Goal: Task Accomplishment & Management: Use online tool/utility

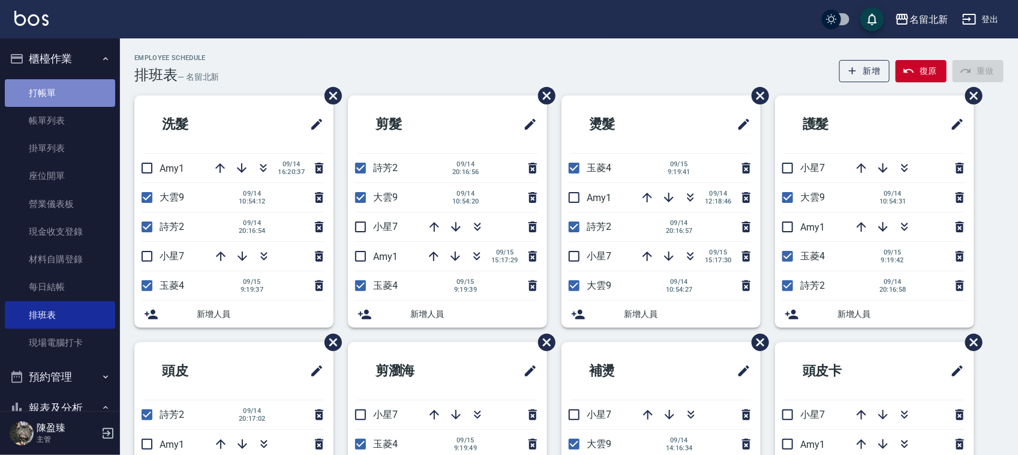
click at [83, 97] on link "打帳單" at bounding box center [60, 93] width 110 height 28
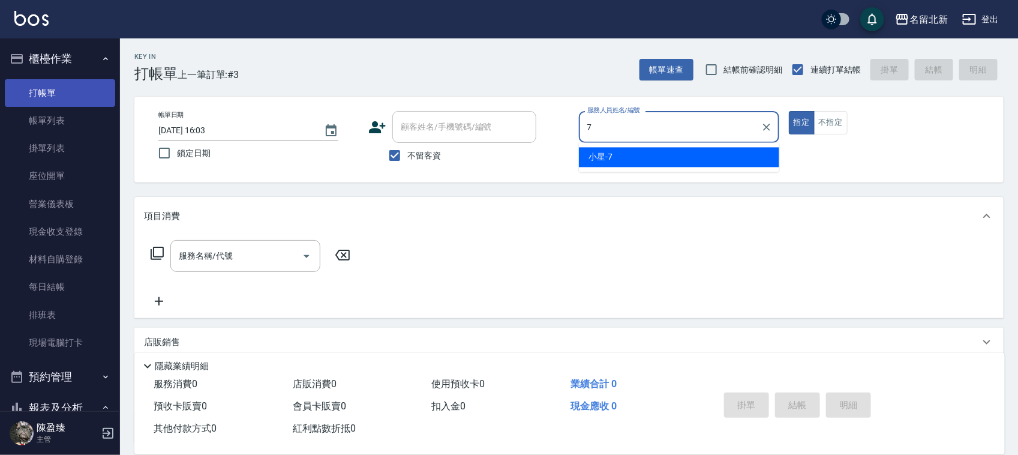
type input "小星-7"
type button "true"
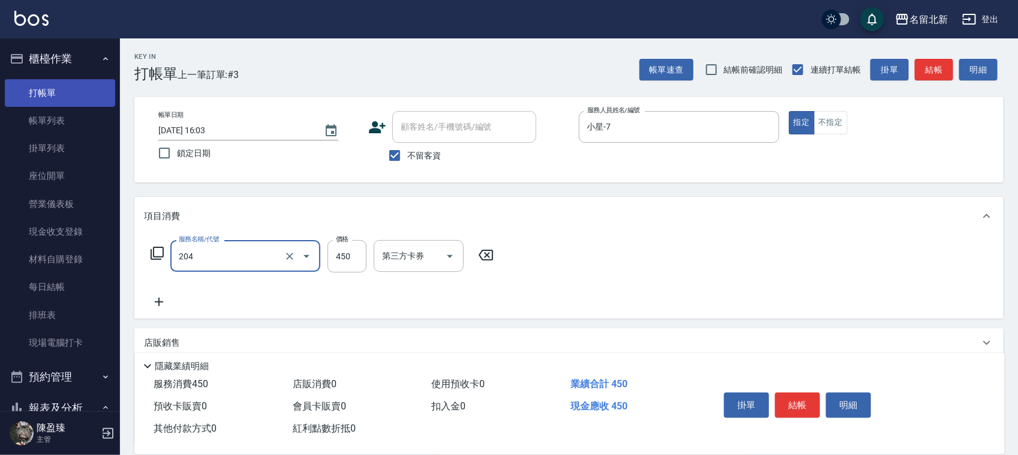
type input "髮質調理洗髮(204)"
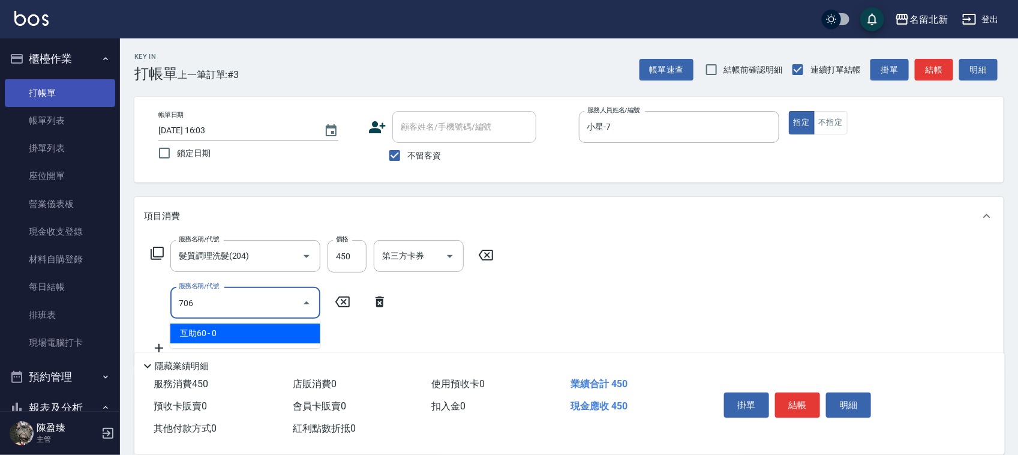
type input "互助60(706)"
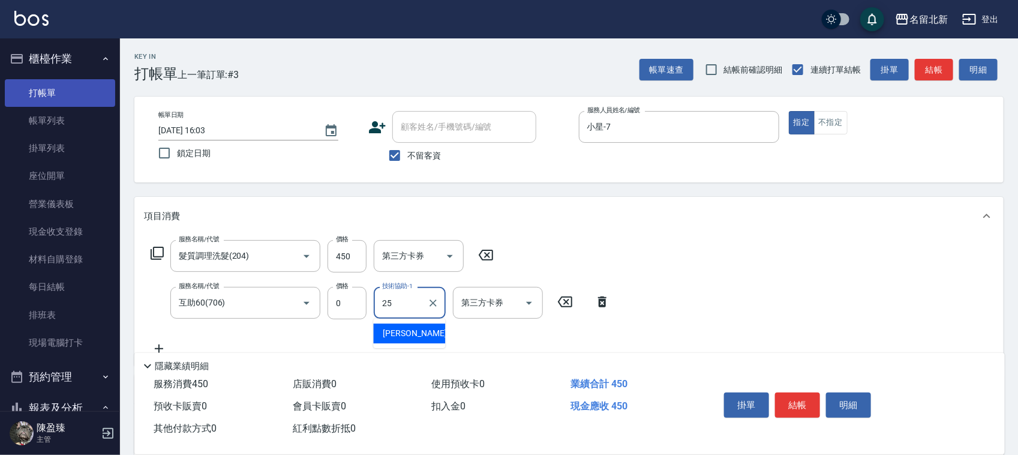
type input "禎禎-25"
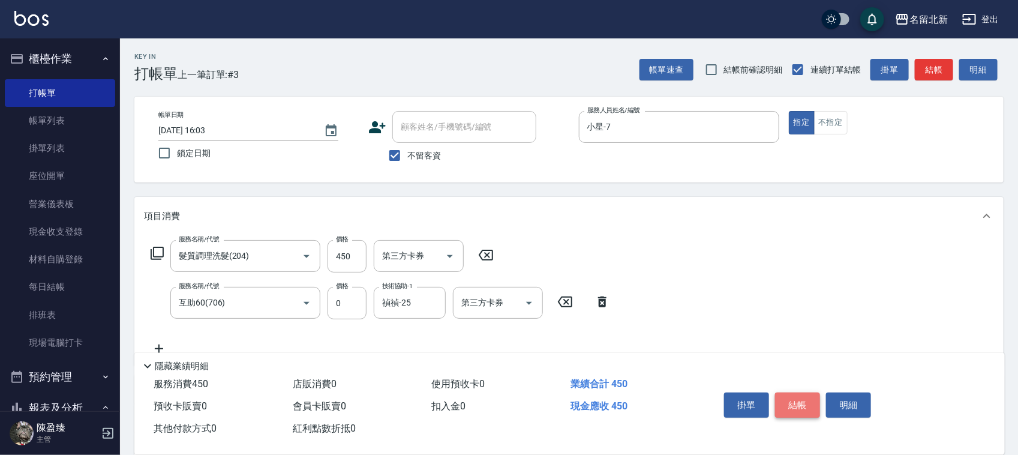
click at [801, 398] on button "結帳" at bounding box center [797, 404] width 45 height 25
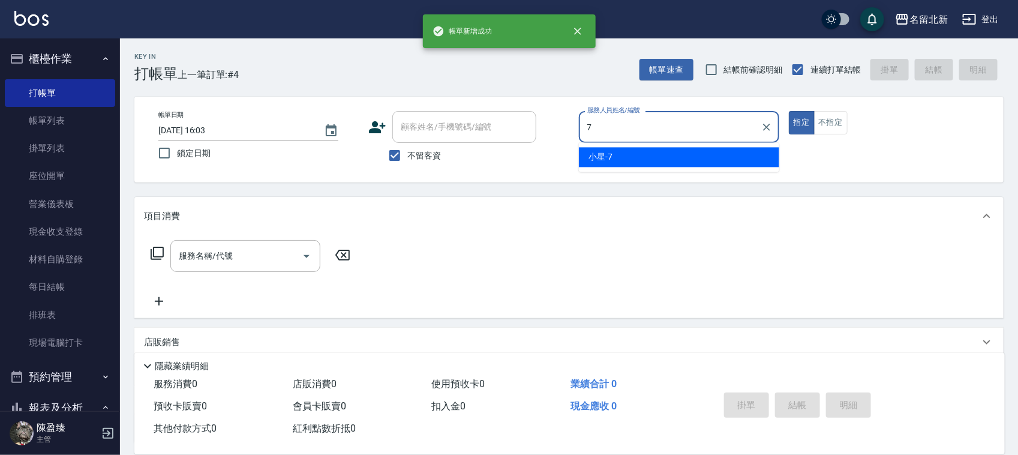
type input "小星-7"
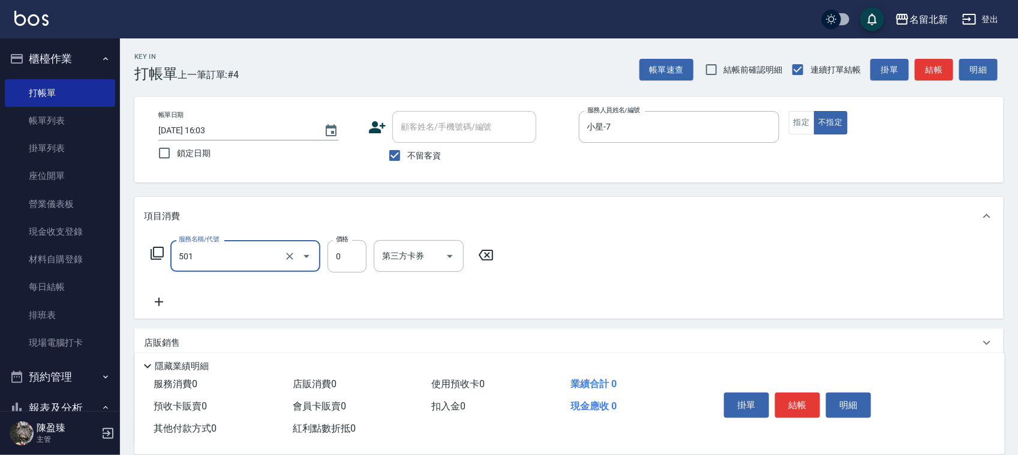
type input "染髮(501)"
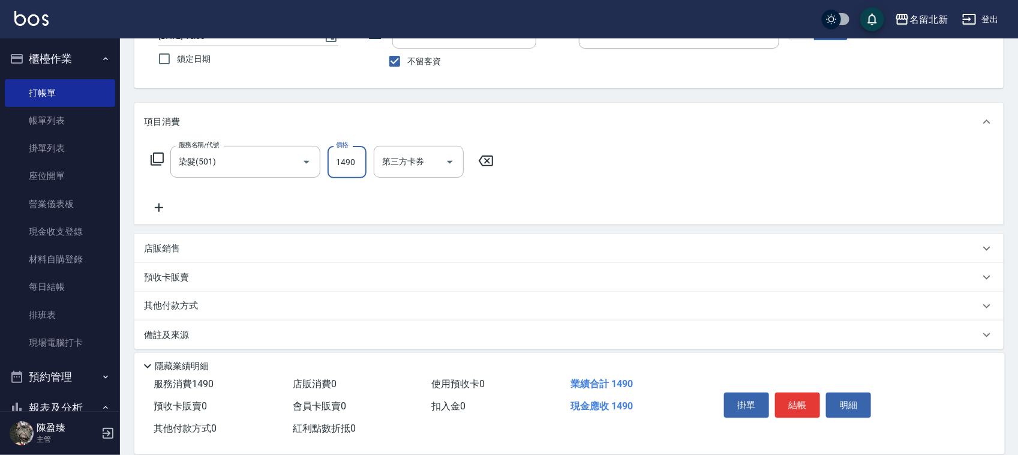
scroll to position [103, 0]
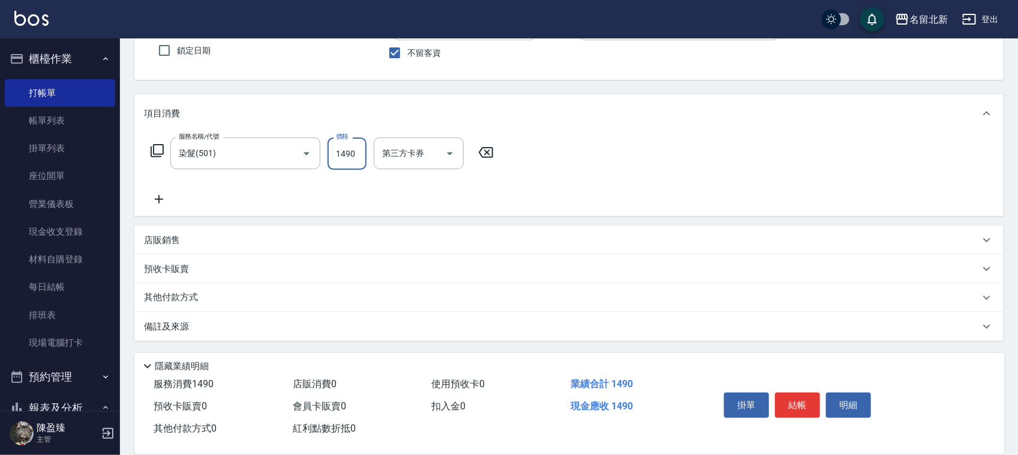
type input "1490"
click at [202, 301] on p "其他付款方式" at bounding box center [174, 297] width 60 height 13
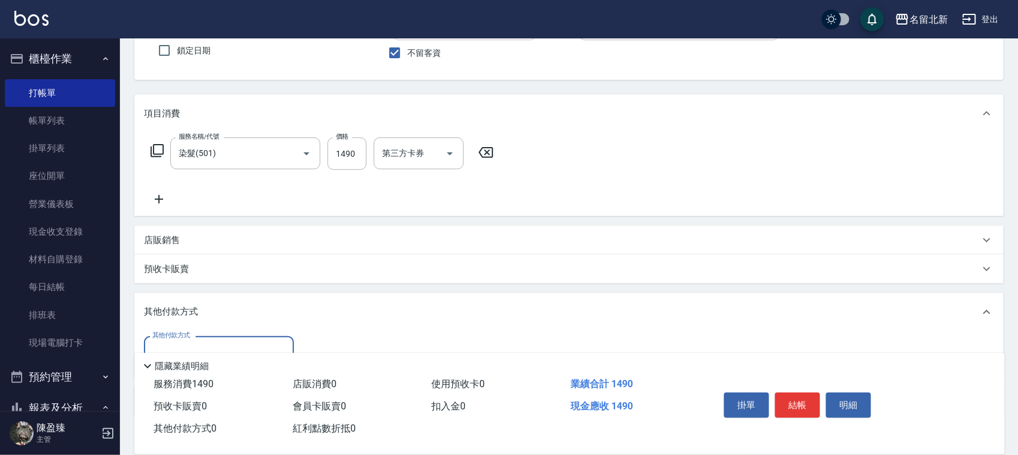
scroll to position [0, 0]
click at [184, 329] on div "其他付款方式" at bounding box center [568, 312] width 869 height 38
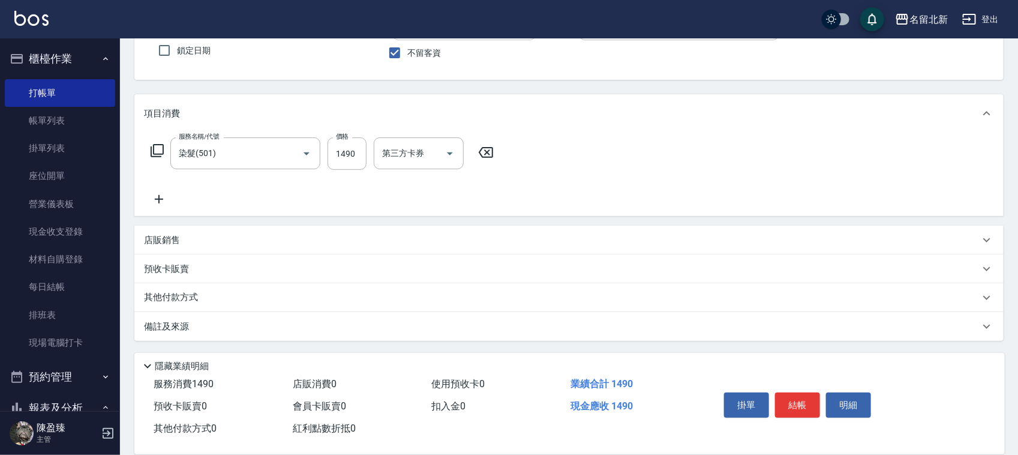
click at [188, 293] on p "其他付款方式" at bounding box center [174, 297] width 60 height 13
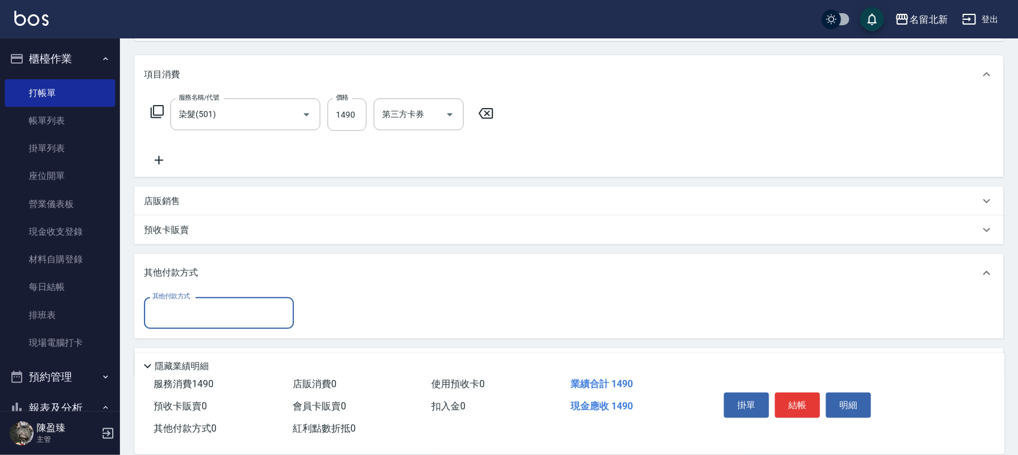
scroll to position [178, 0]
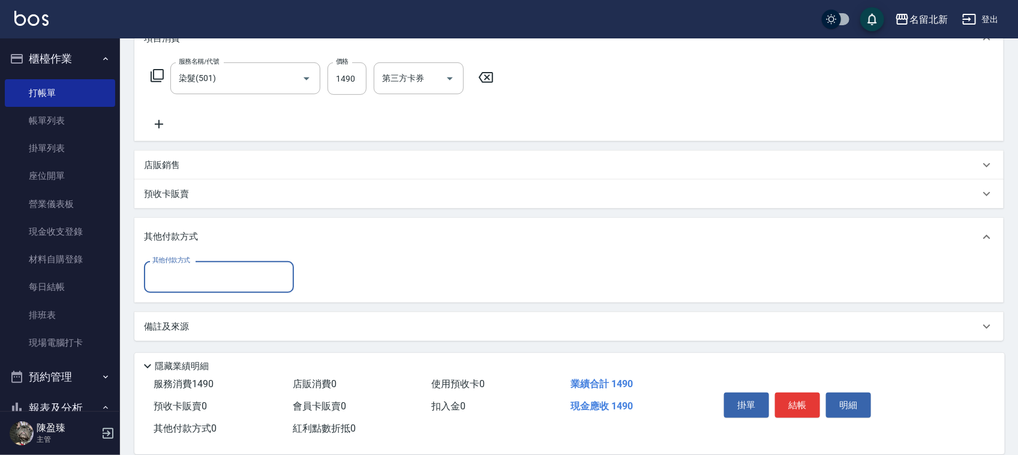
click at [172, 295] on div "其他付款方式 其他付款方式" at bounding box center [568, 279] width 869 height 46
click at [175, 286] on div "其他付款方式" at bounding box center [219, 277] width 150 height 32
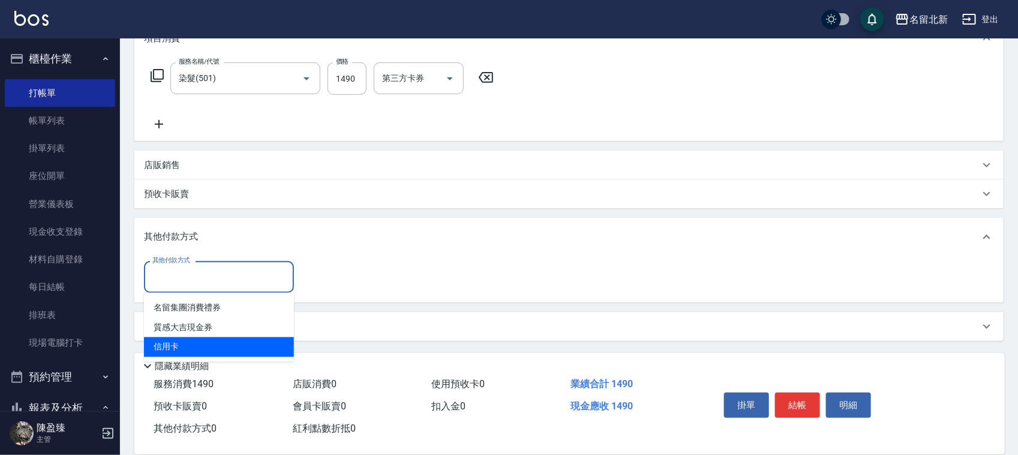
click at [187, 339] on span "信用卡" at bounding box center [219, 347] width 150 height 20
type input "信用卡"
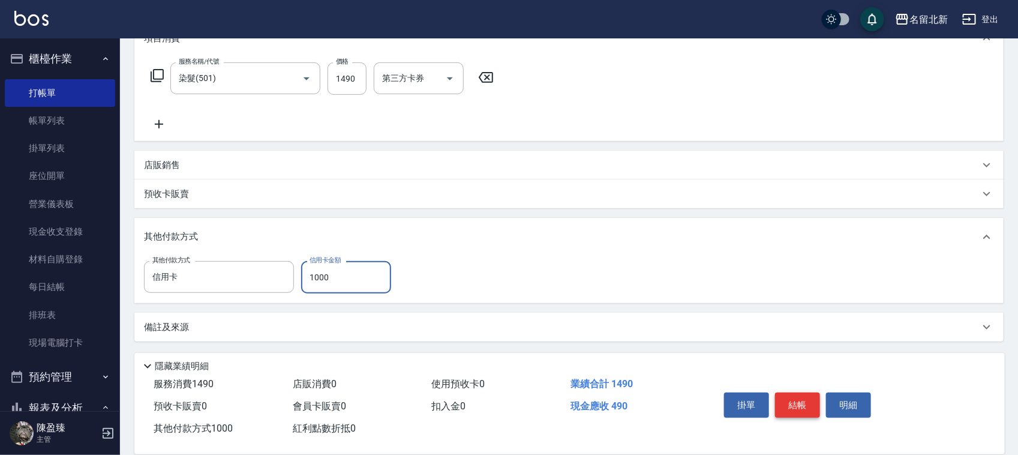
type input "1000"
click at [792, 397] on button "結帳" at bounding box center [797, 404] width 45 height 25
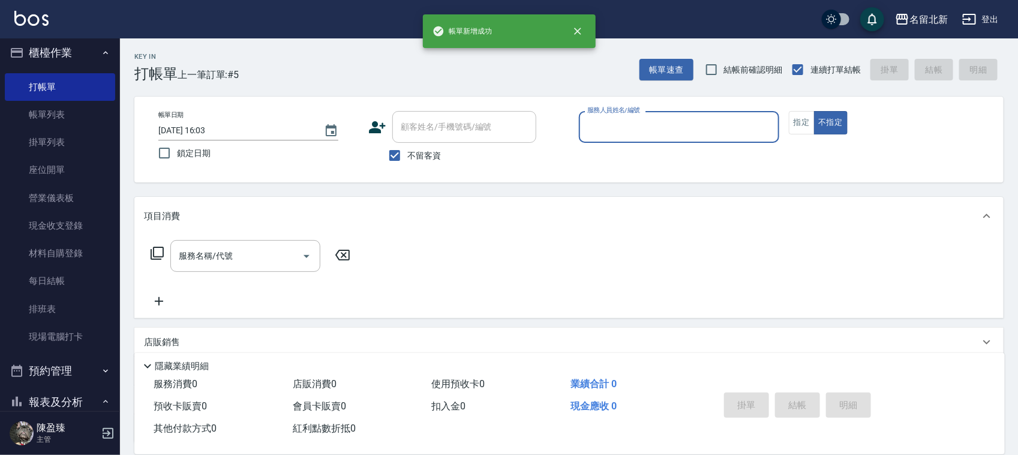
scroll to position [0, 0]
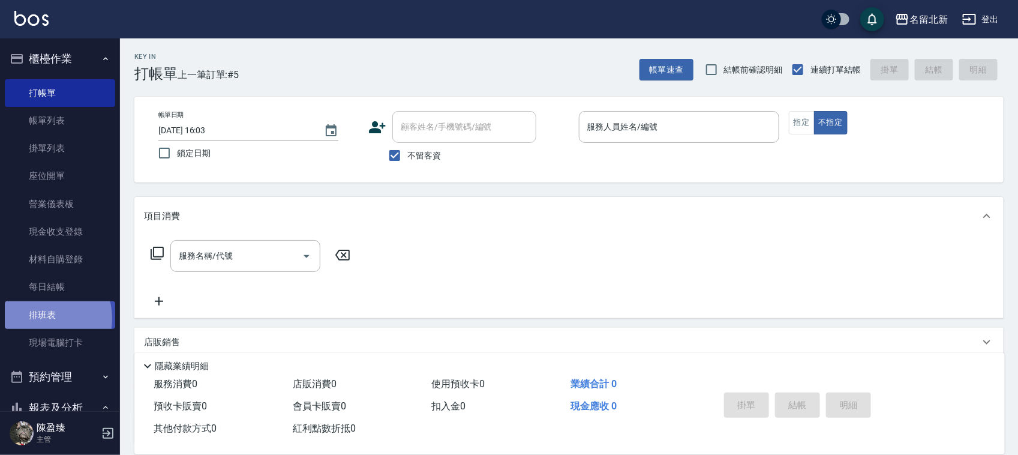
click at [45, 318] on link "排班表" at bounding box center [60, 315] width 110 height 28
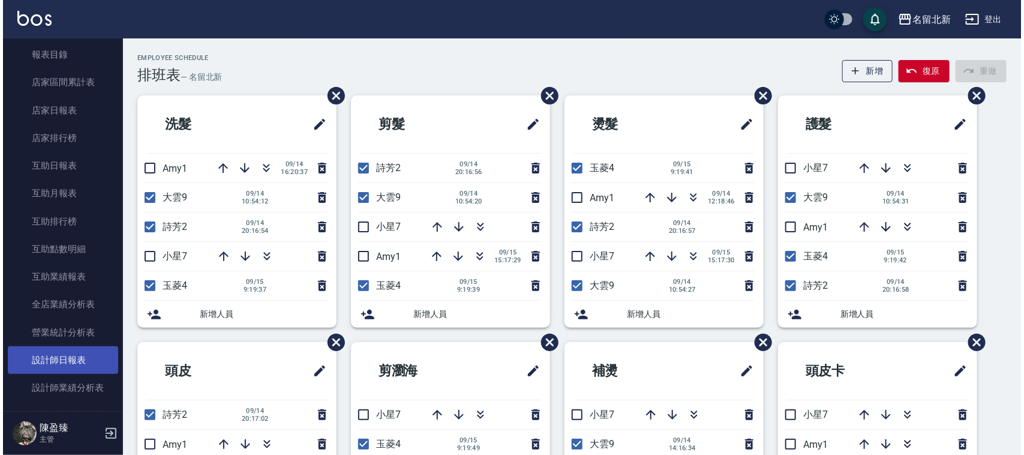
scroll to position [525, 0]
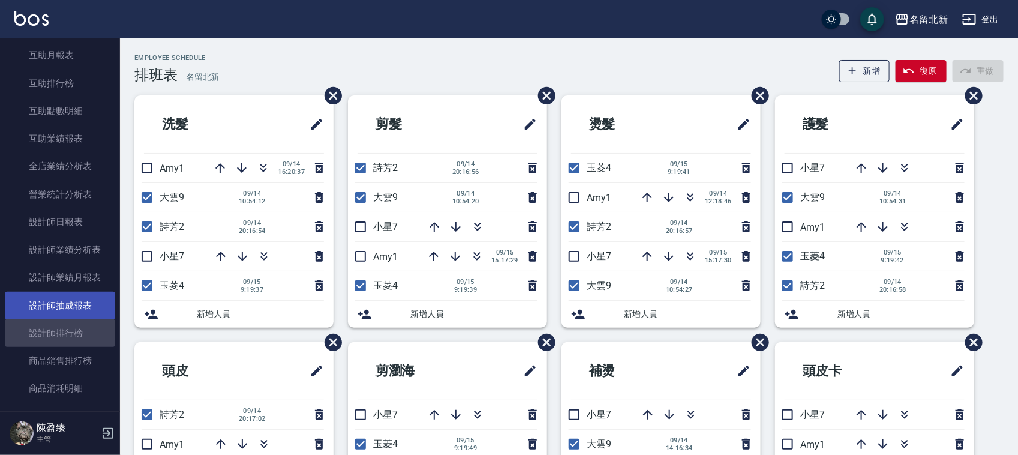
drag, startPoint x: 64, startPoint y: 337, endPoint x: 79, endPoint y: 317, distance: 25.0
click at [65, 335] on link "設計師排行榜" at bounding box center [60, 333] width 110 height 28
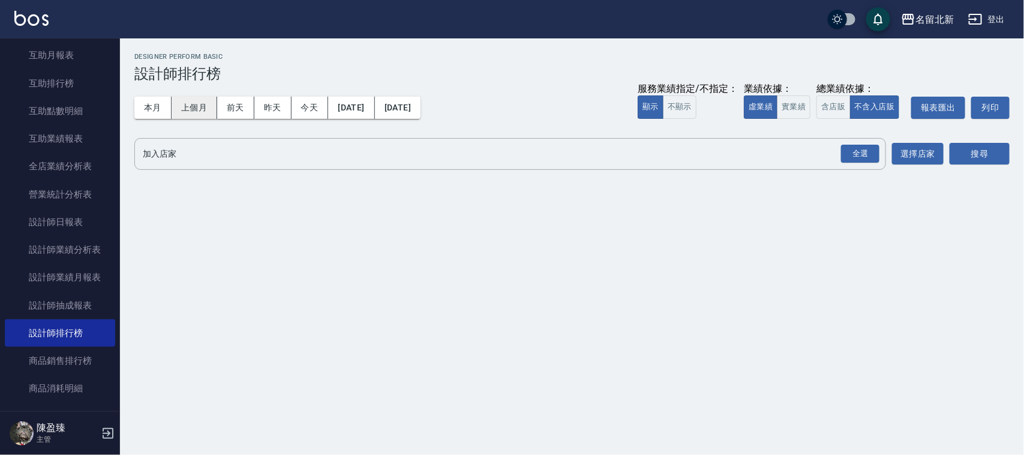
drag, startPoint x: 144, startPoint y: 115, endPoint x: 172, endPoint y: 106, distance: 29.4
click at [145, 115] on button "本月" at bounding box center [152, 108] width 37 height 22
click at [854, 142] on button "全選" at bounding box center [860, 153] width 43 height 23
click at [997, 136] on div "名留北新 [DATE] - [DATE] 設計師排行榜 列印時間： [DATE][PHONE_NUMBER]:04 Designer Perform Basi…" at bounding box center [572, 113] width 904 height 151
click at [929, 142] on div "加入店家 全選 加入店家 選擇店家" at bounding box center [538, 154] width 809 height 32
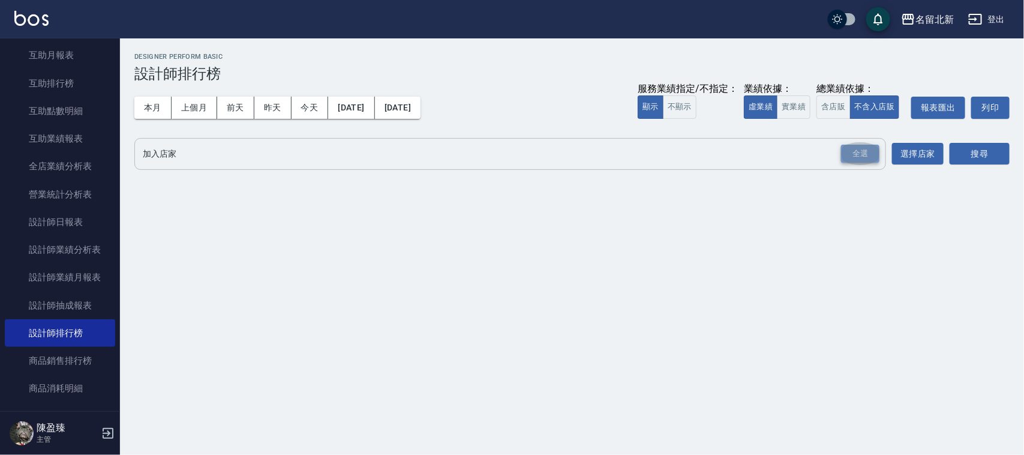
click at [873, 150] on div "全選" at bounding box center [860, 154] width 38 height 19
click at [957, 154] on button "搜尋" at bounding box center [980, 154] width 60 height 22
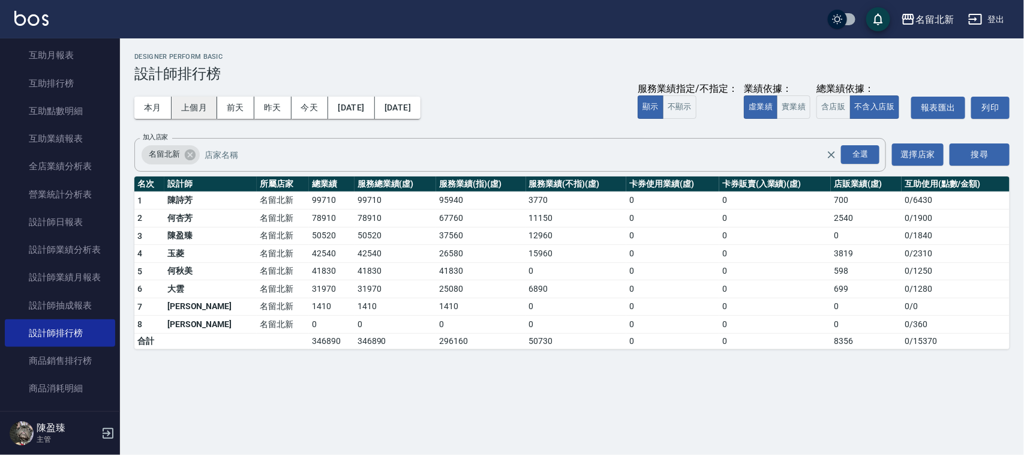
click at [194, 112] on button "上個月" at bounding box center [195, 108] width 46 height 22
click at [420, 115] on button "[DATE]" at bounding box center [398, 108] width 46 height 22
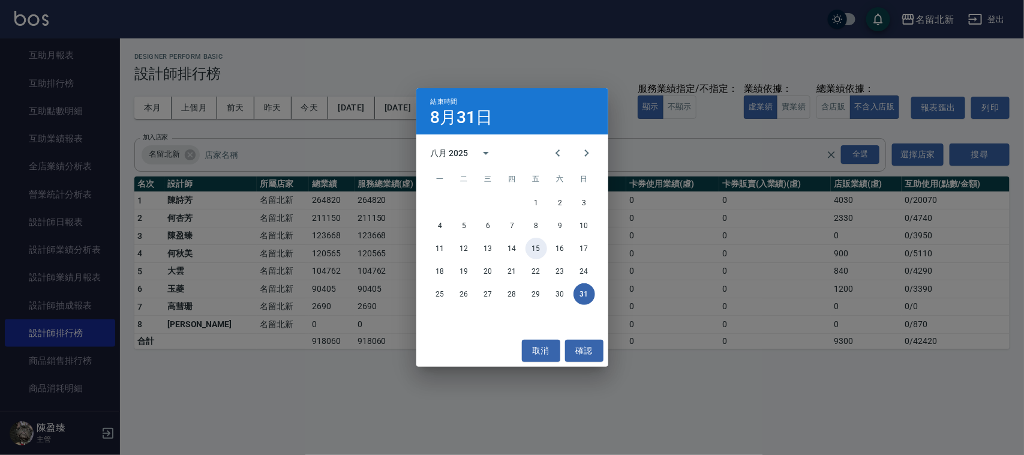
click at [537, 244] on button "15" at bounding box center [536, 249] width 22 height 22
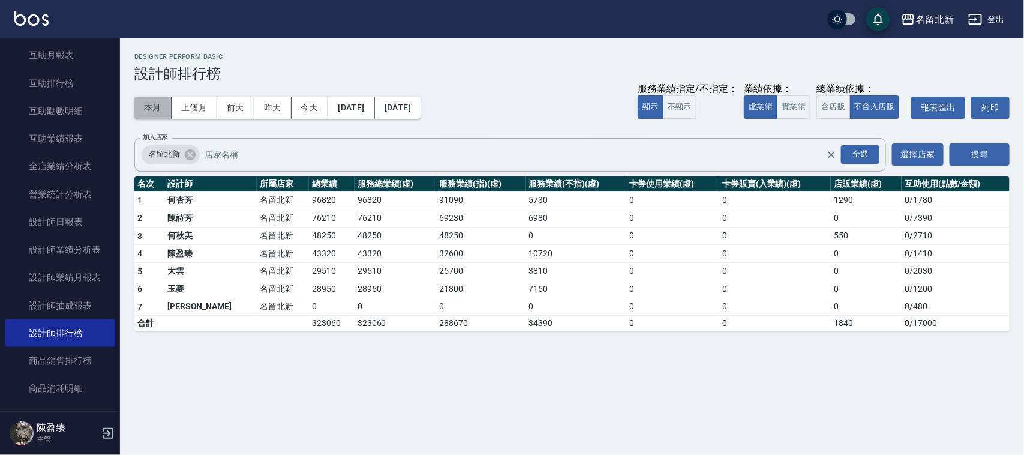
click at [163, 101] on button "本月" at bounding box center [152, 108] width 37 height 22
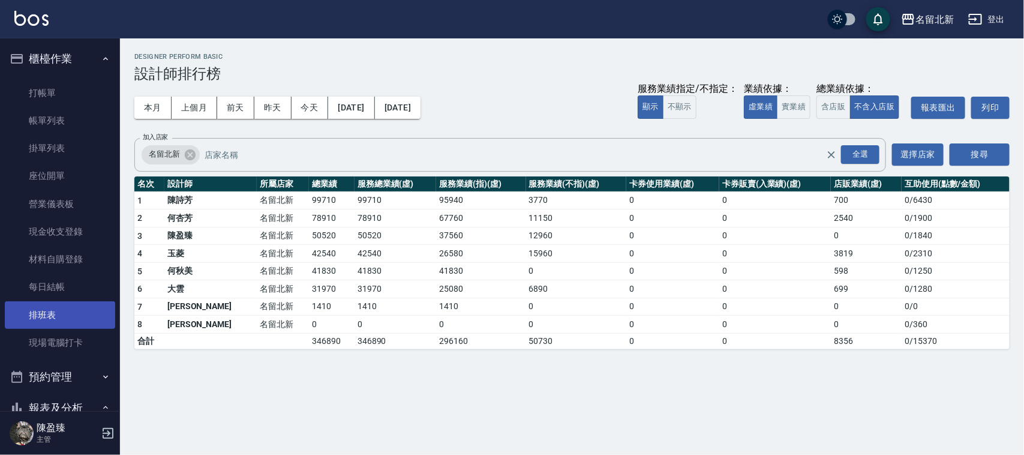
click at [49, 313] on link "排班表" at bounding box center [60, 315] width 110 height 28
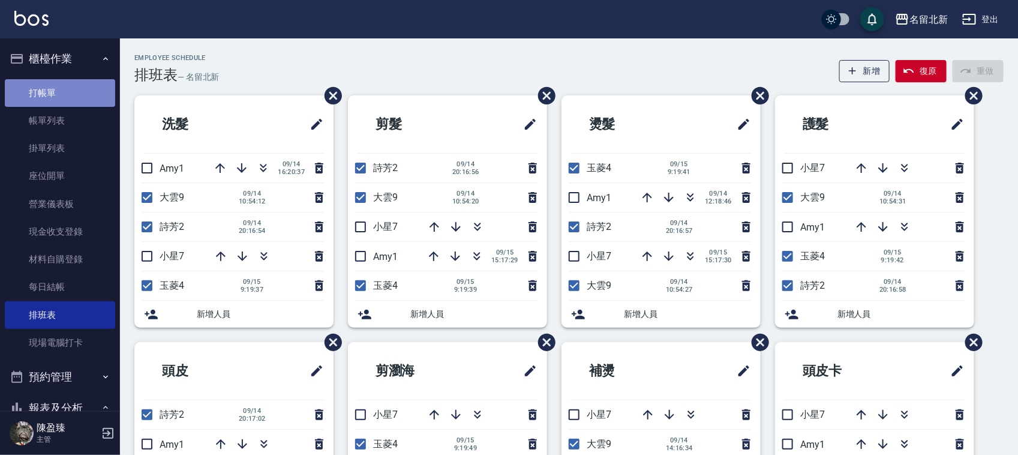
click at [82, 85] on link "打帳單" at bounding box center [60, 93] width 110 height 28
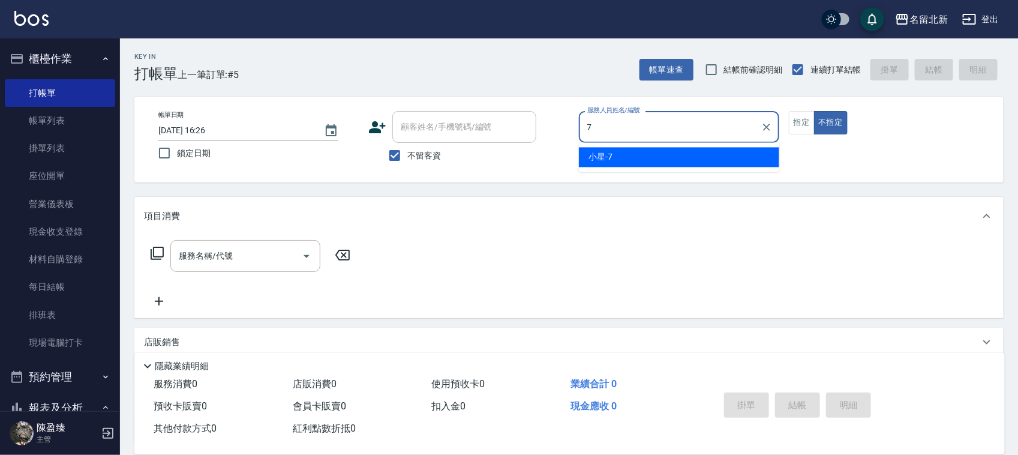
type input "小星-7"
type button "false"
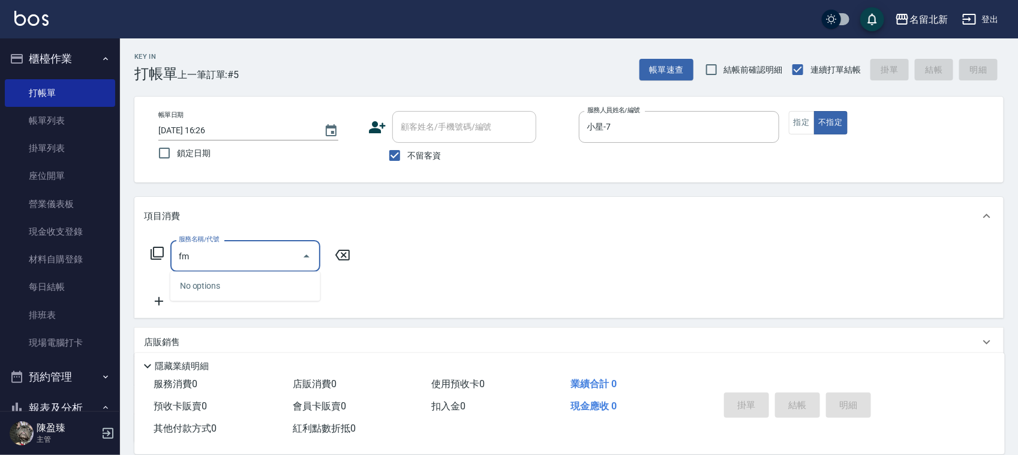
type input "f"
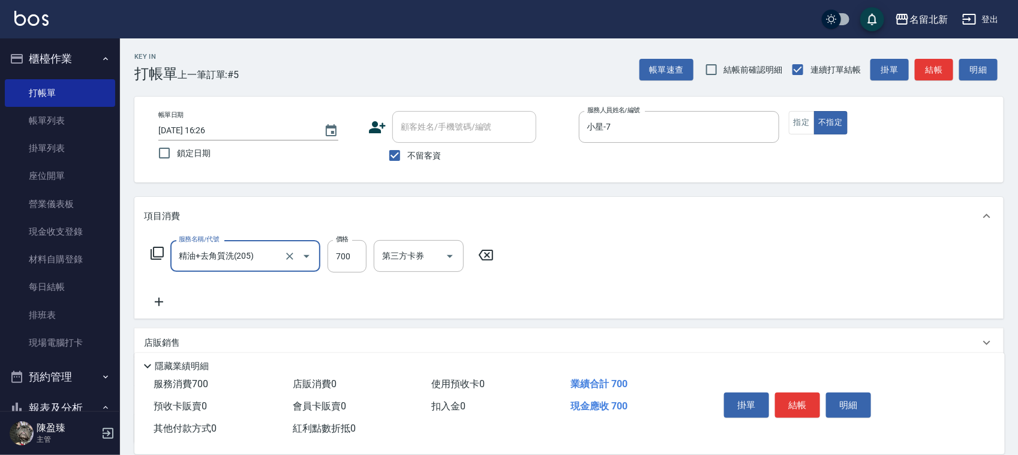
type input "精油+去角質洗(205)"
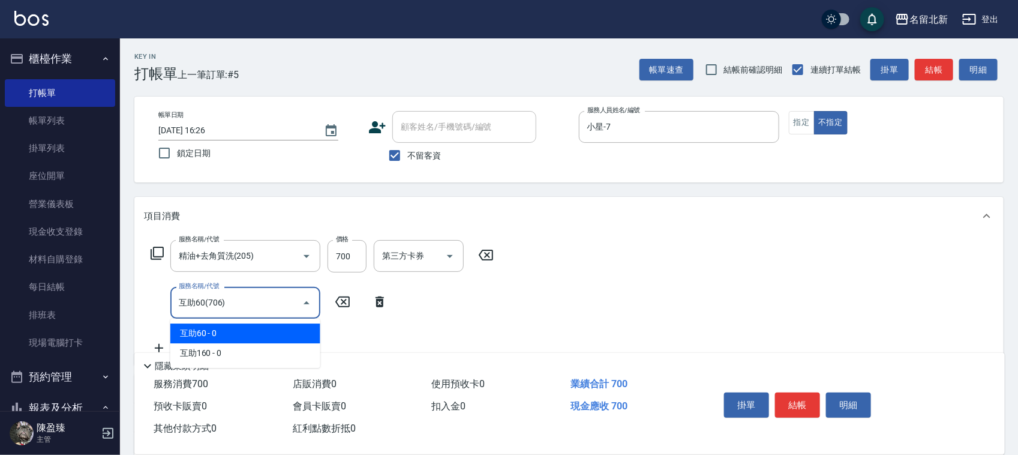
type input "互助60(706)"
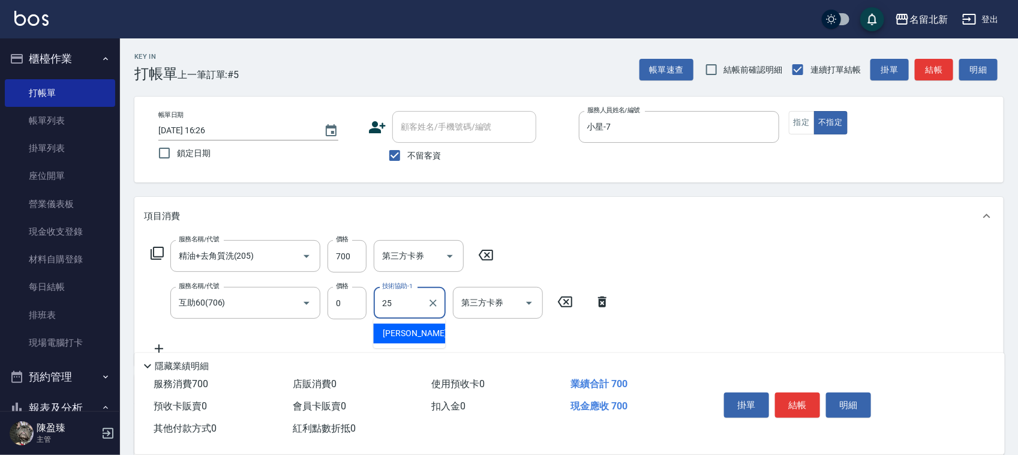
type input "禎禎-25"
click at [798, 387] on div "掛單 結帳 明細" at bounding box center [797, 406] width 157 height 38
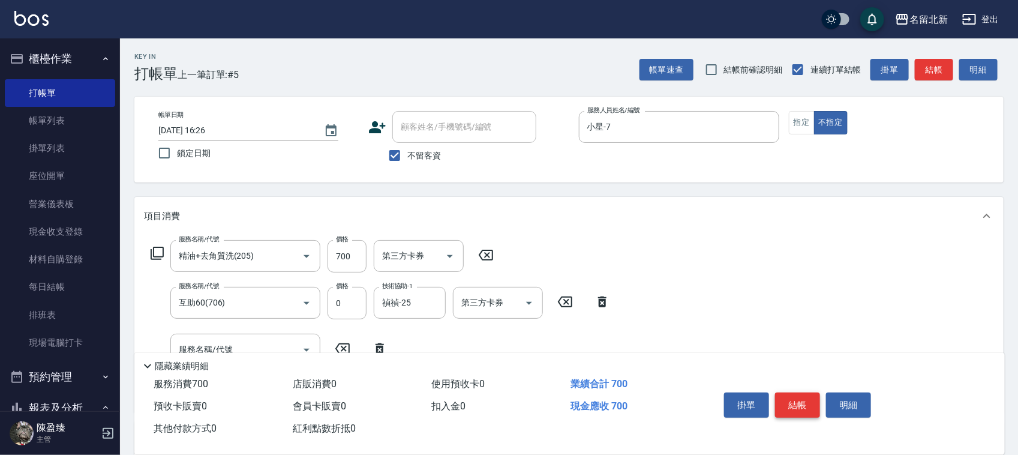
click at [802, 398] on button "結帳" at bounding box center [797, 404] width 45 height 25
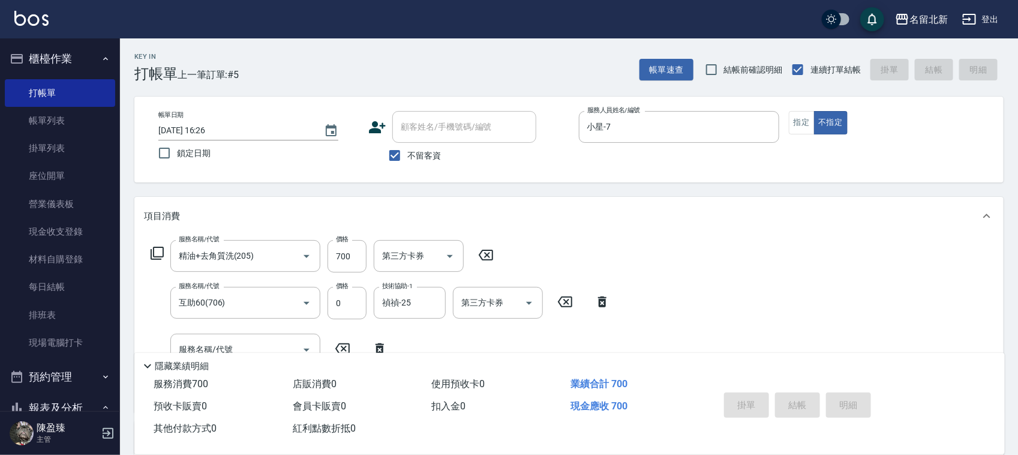
type input "[DATE] 16:27"
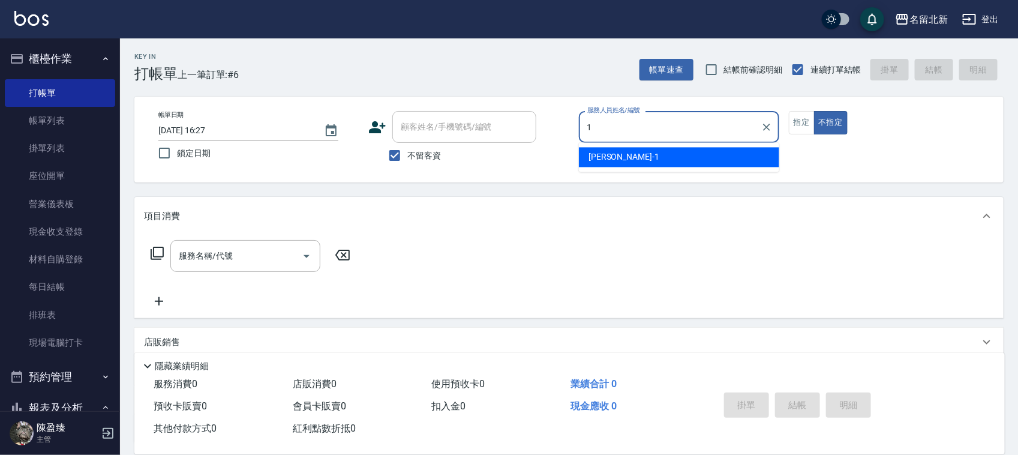
type input "[PERSON_NAME]-1"
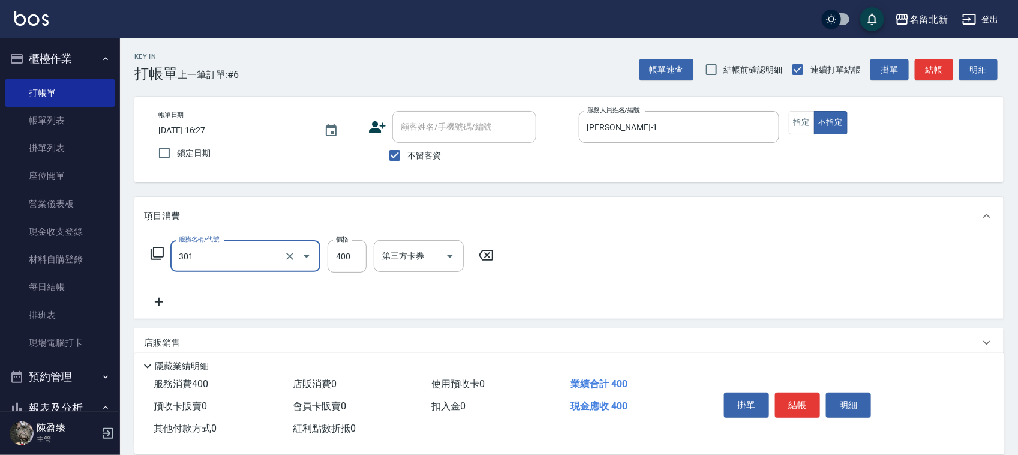
type input "造型剪髮(301)"
type input "280"
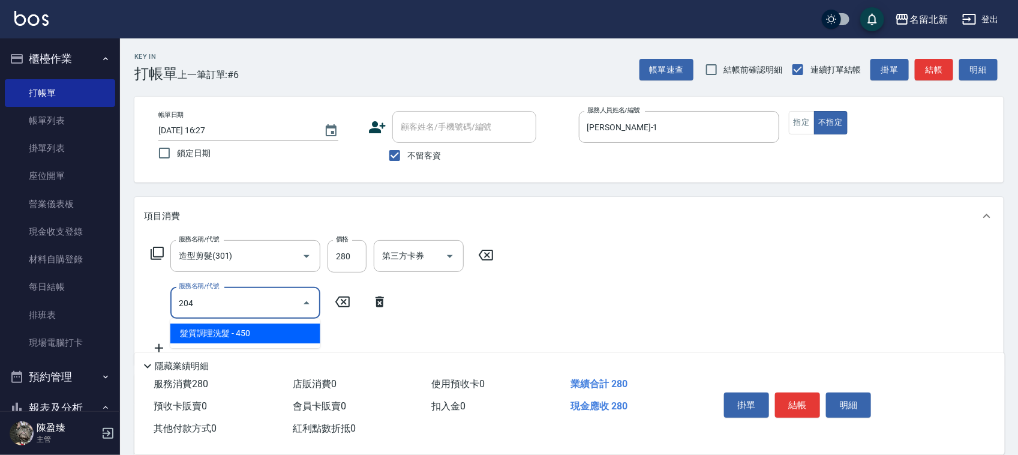
type input "髮質調理洗髮(204)"
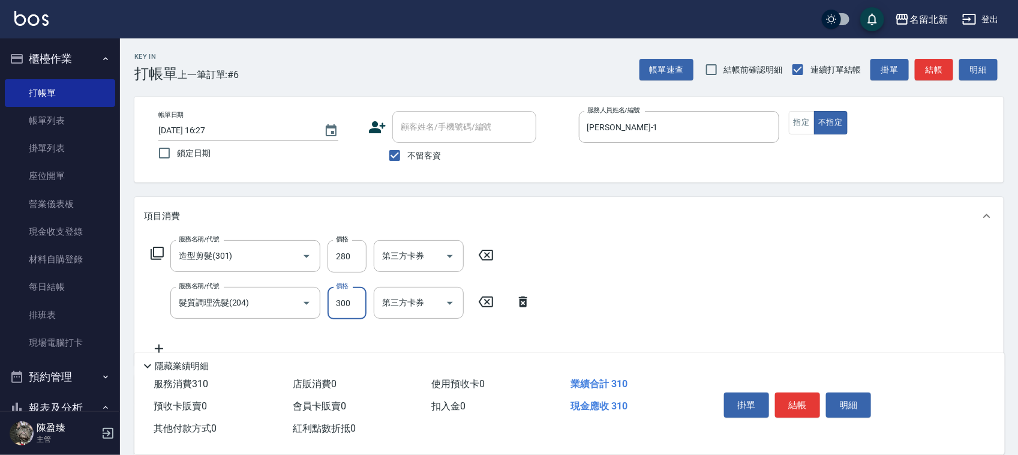
type input "300"
click at [785, 404] on button "結帳" at bounding box center [797, 404] width 45 height 25
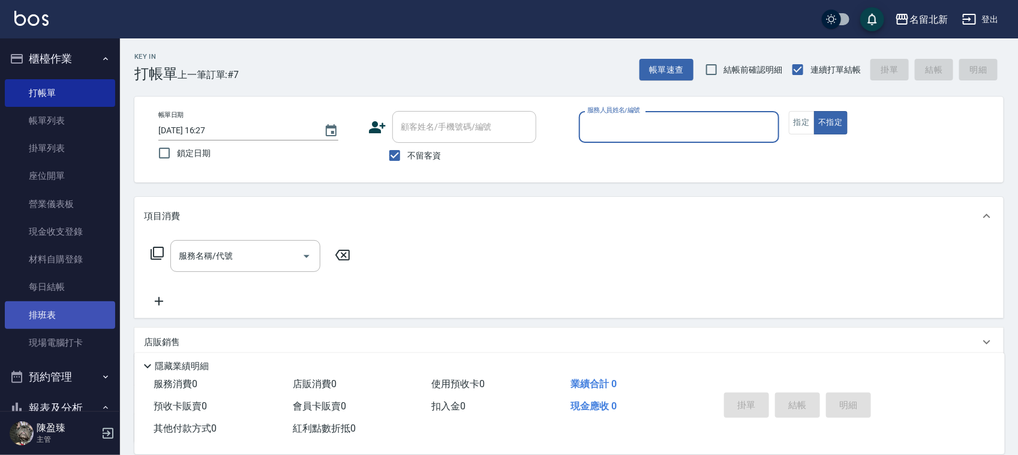
click at [46, 316] on link "排班表" at bounding box center [60, 315] width 110 height 28
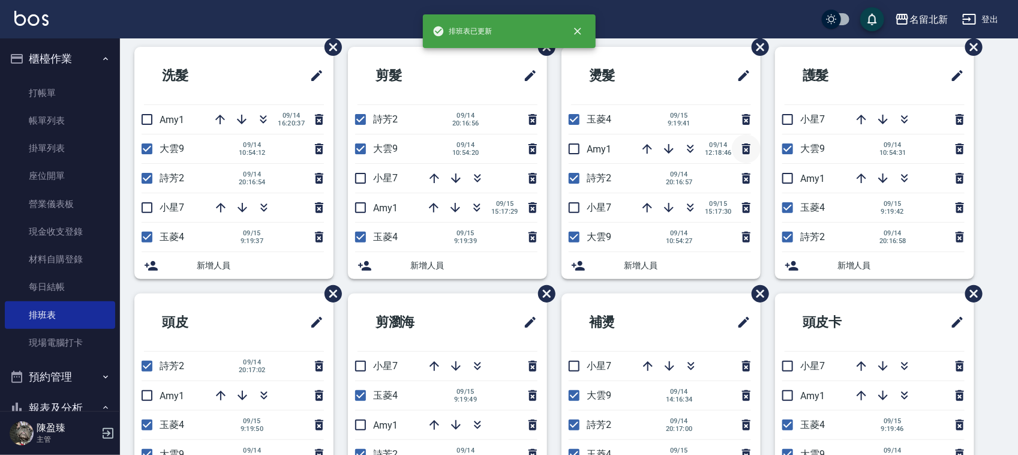
scroll to position [75, 0]
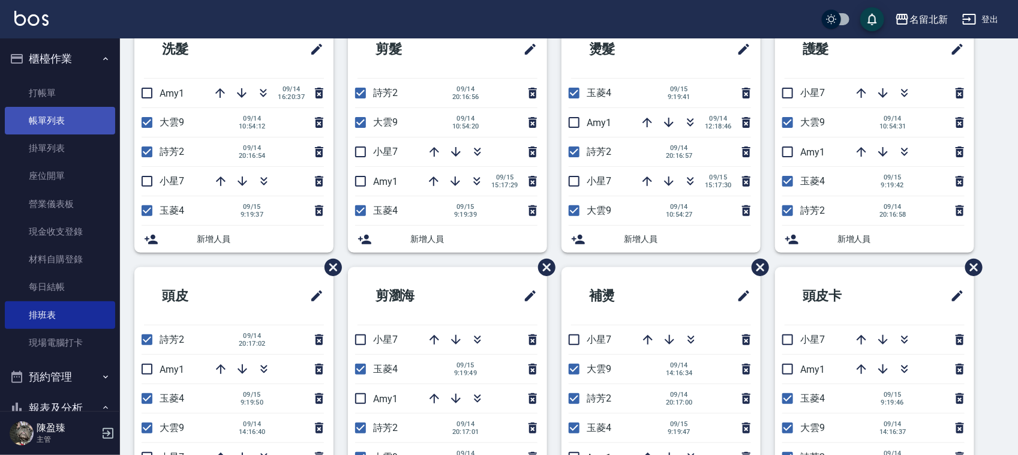
click at [28, 107] on ul "打帳單 帳單列表 掛單列表 座位開單 營業儀表板 現金收支登錄 材料自購登錄 每日結帳 排班表 現場電腦打卡" at bounding box center [60, 217] width 110 height 287
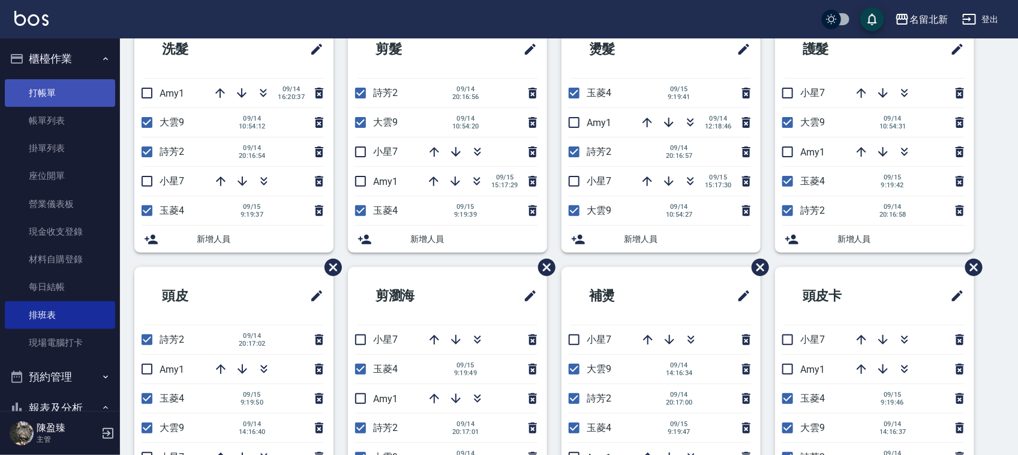
click at [22, 93] on link "打帳單" at bounding box center [60, 93] width 110 height 28
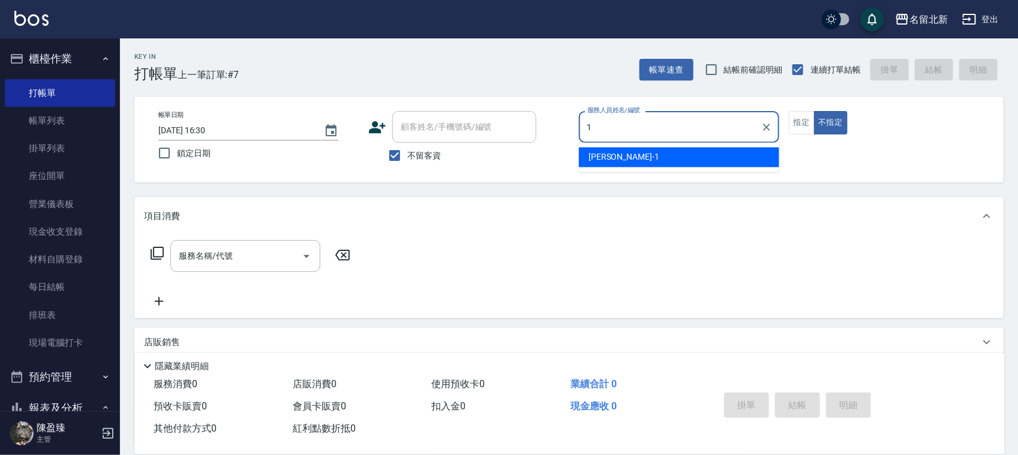
type input "1"
type button "false"
type input "[PERSON_NAME]-1"
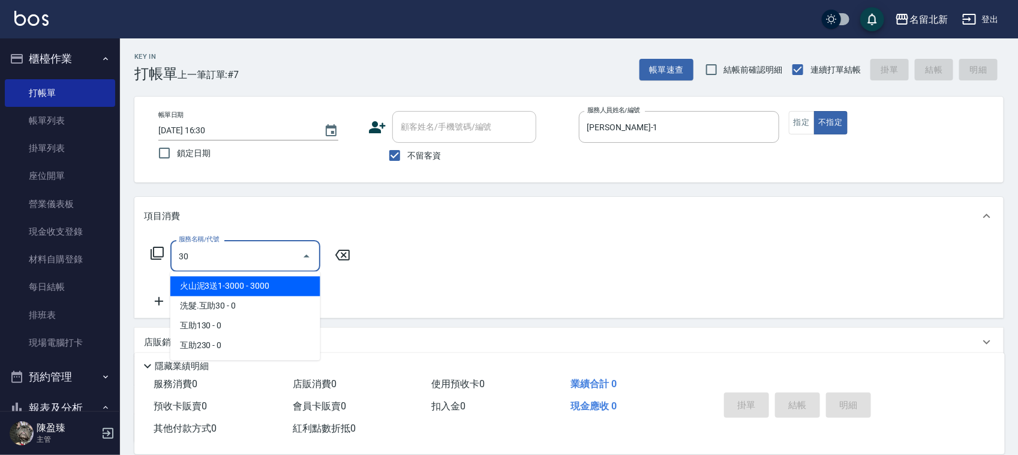
type input "301"
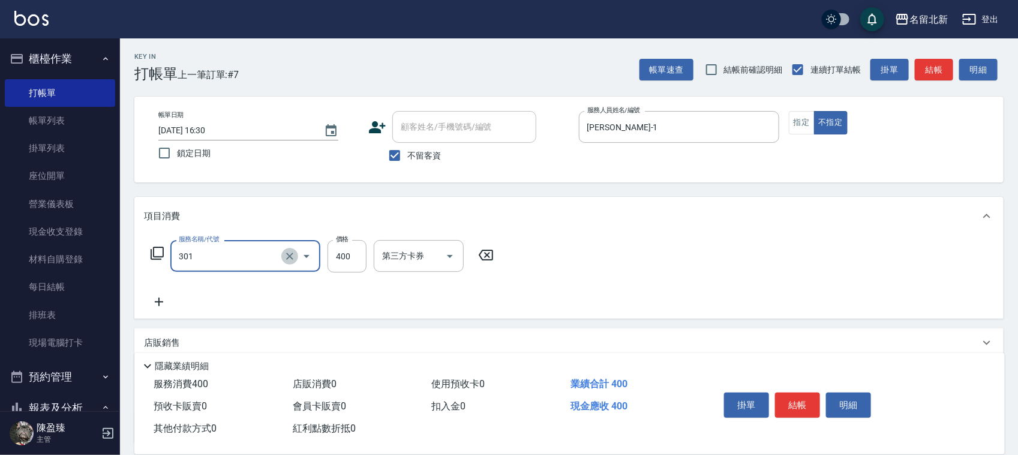
click at [292, 250] on icon "Clear" at bounding box center [290, 256] width 12 height 12
type input "髮質調理洗髮(204)"
type input "100"
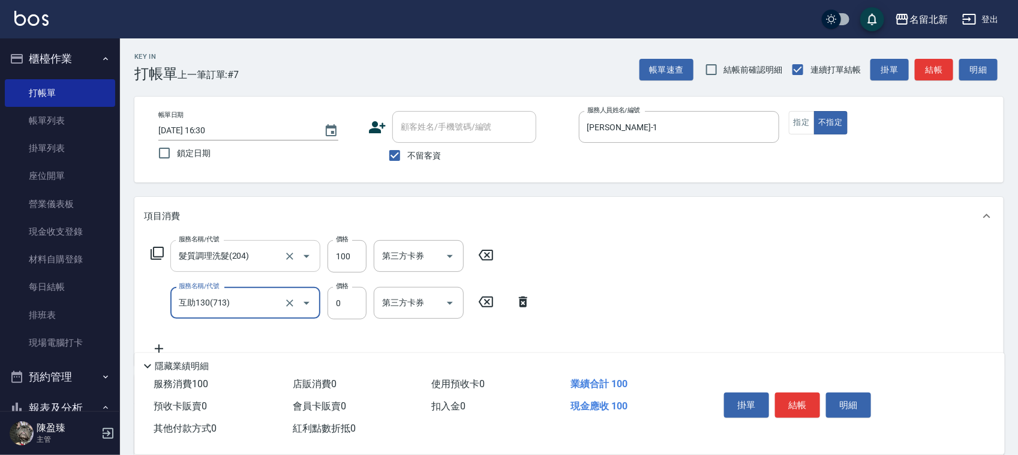
type input "互助130(713)"
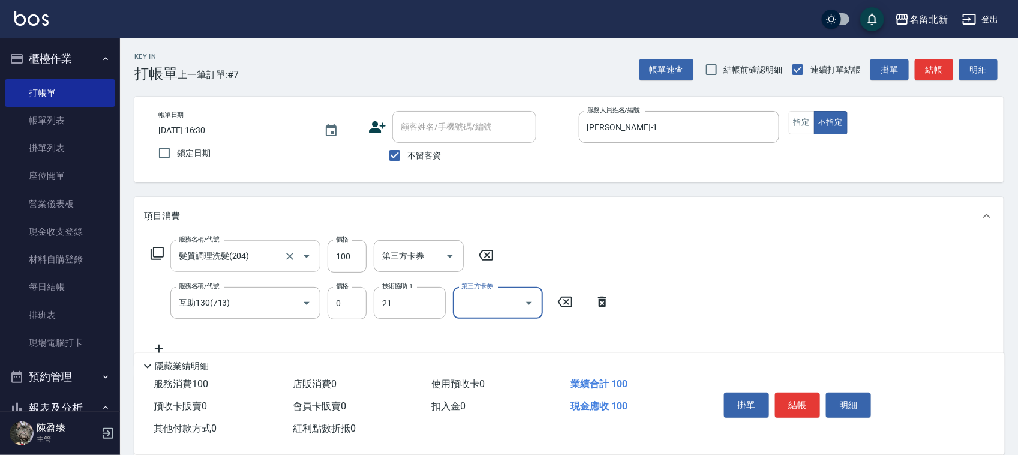
type input "[PERSON_NAME]-21"
click at [802, 399] on button "結帳" at bounding box center [797, 404] width 45 height 25
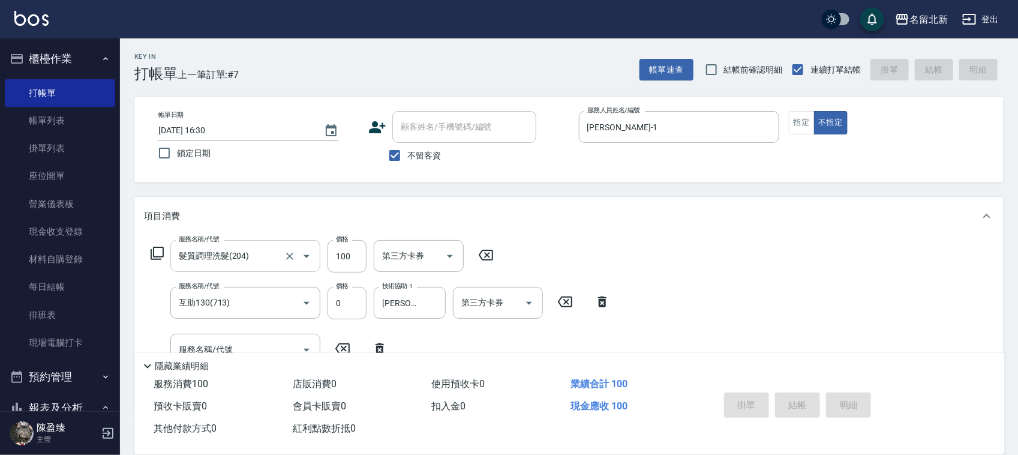
type input "[DATE] 16:31"
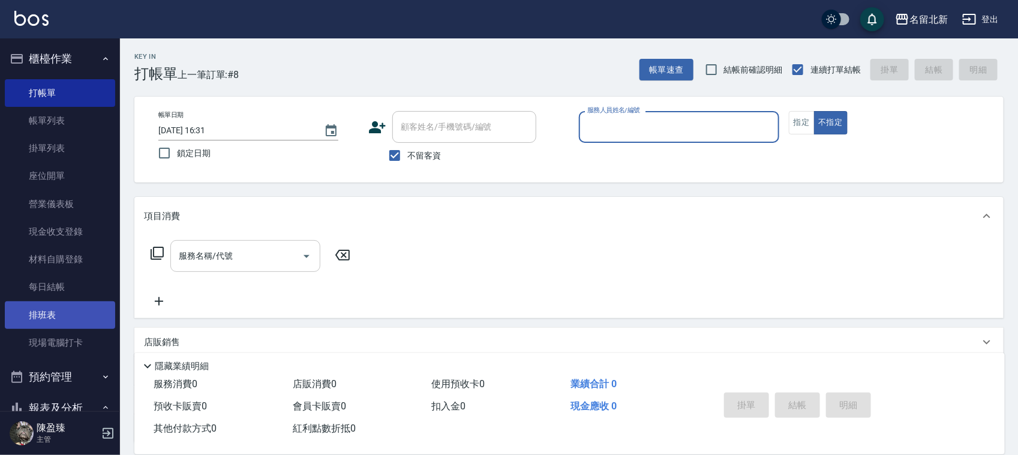
drag, startPoint x: 34, startPoint y: 317, endPoint x: 104, endPoint y: 306, distance: 71.0
click at [34, 318] on link "排班表" at bounding box center [60, 315] width 110 height 28
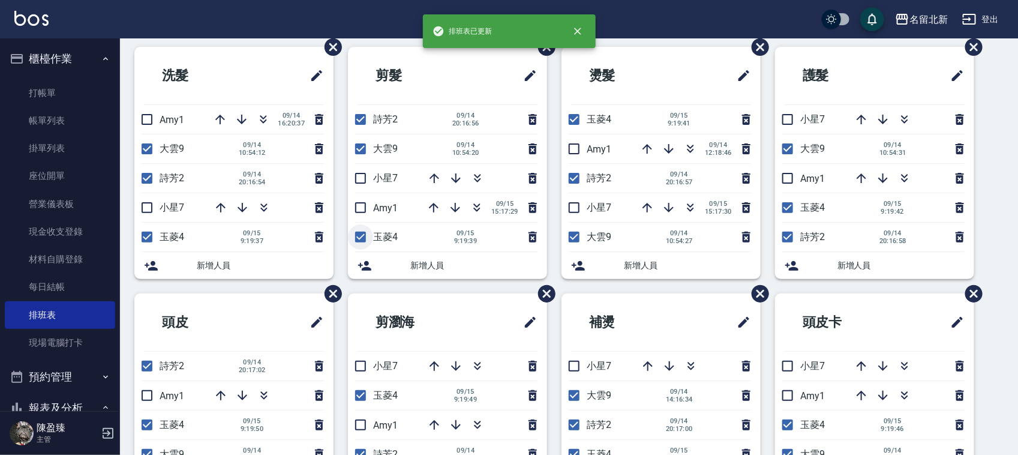
scroll to position [75, 0]
